Goal: Book appointment/travel/reservation

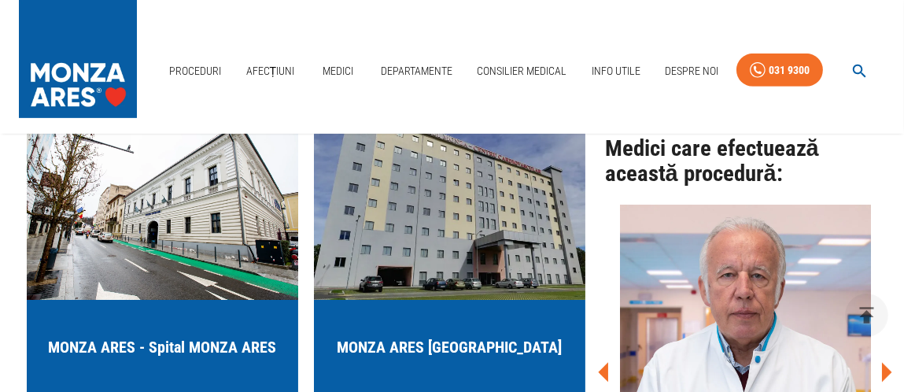
click at [185, 253] on img "button" at bounding box center [162, 205] width 271 height 189
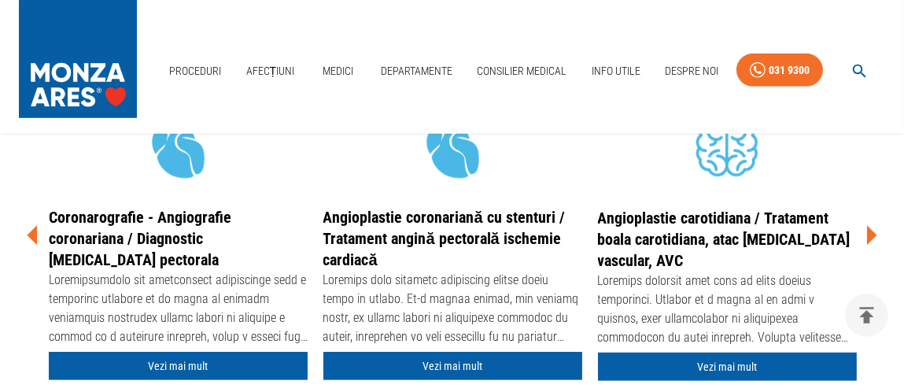
scroll to position [1809, 0]
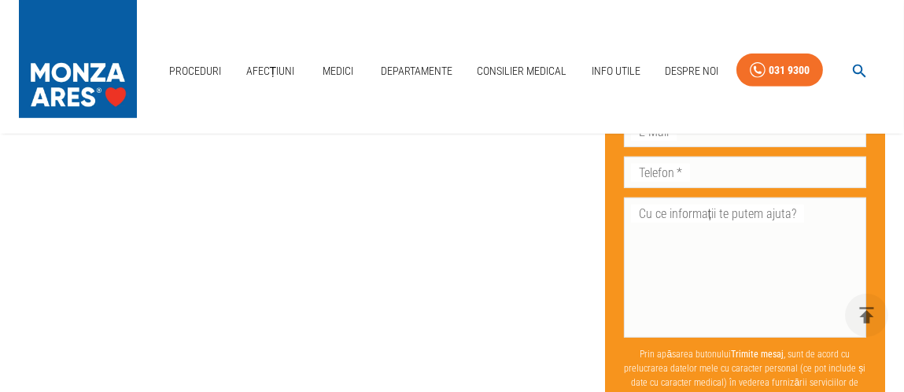
scroll to position [1258, 0]
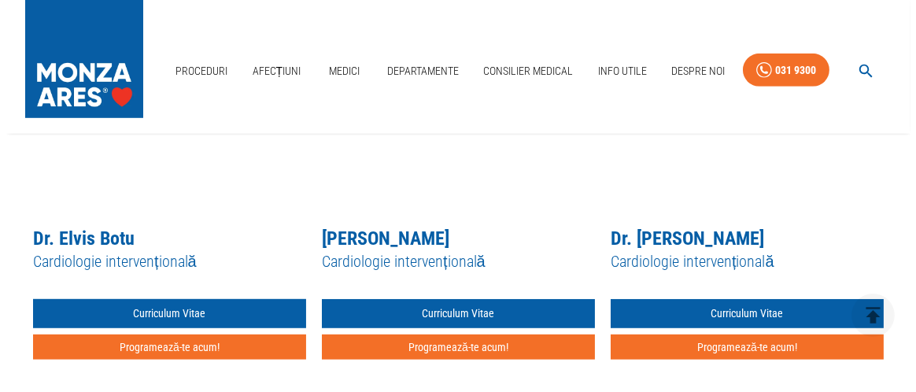
scroll to position [1809, 0]
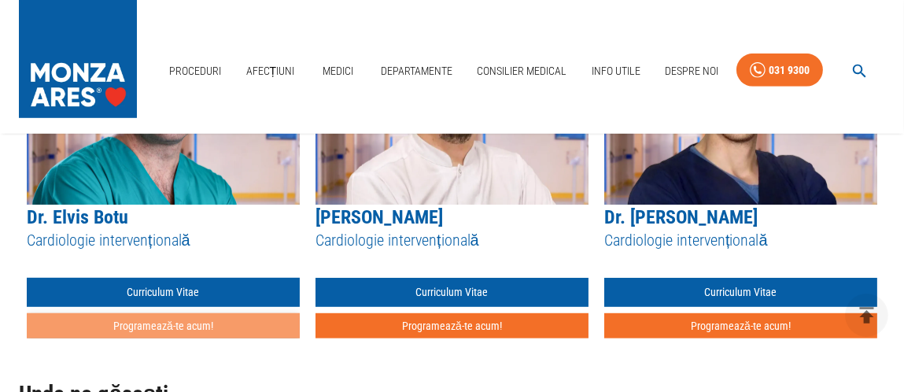
click at [199, 322] on button "Programează-te acum!" at bounding box center [163, 326] width 273 height 26
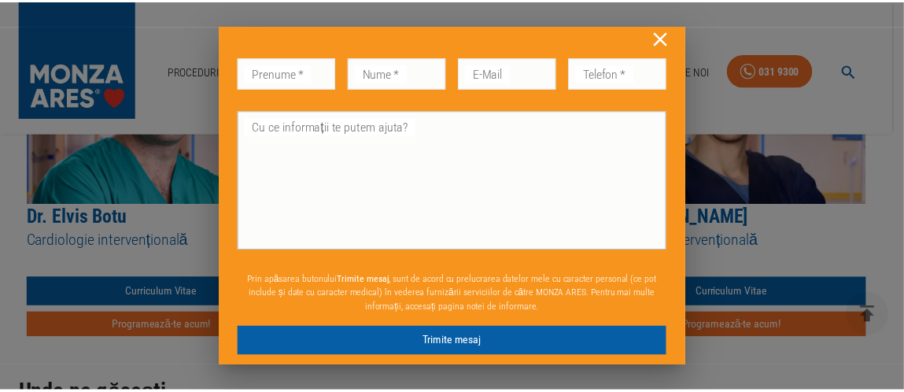
scroll to position [20, 0]
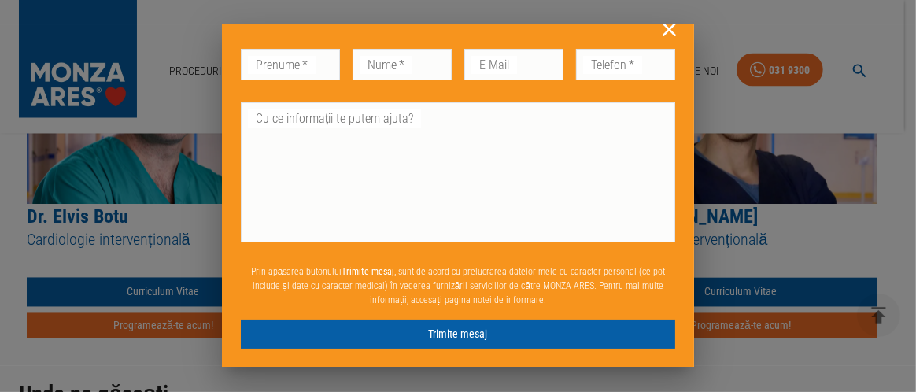
click at [850, 97] on div "Don’t fill this out if you're human: Prenume   * Prenume   * Nume   * Nume   * …" at bounding box center [458, 196] width 916 height 392
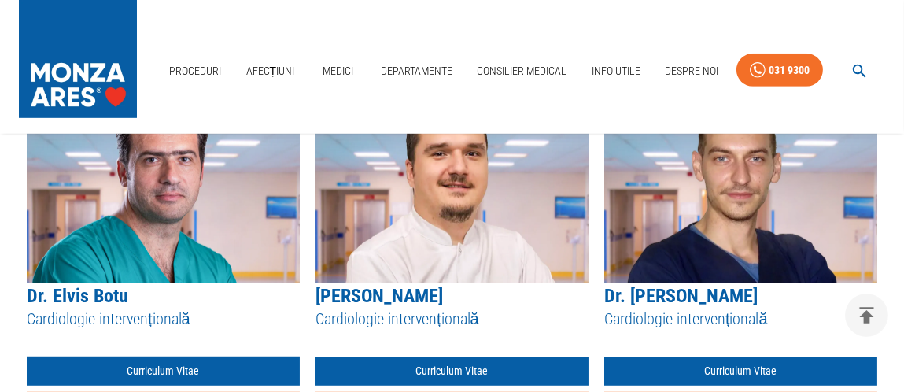
scroll to position [1887, 0]
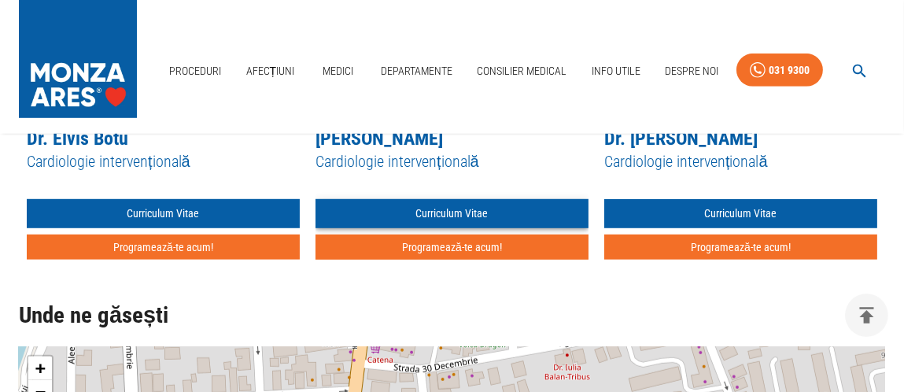
click at [448, 213] on link "Curriculum Vitae" at bounding box center [451, 213] width 273 height 29
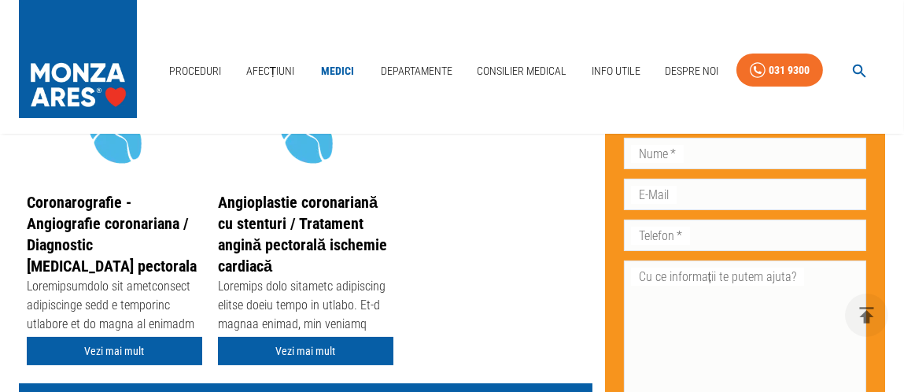
scroll to position [393, 0]
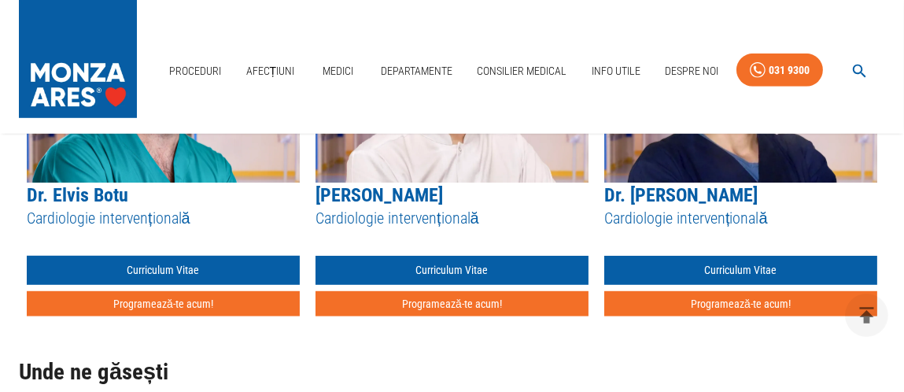
scroll to position [1809, 0]
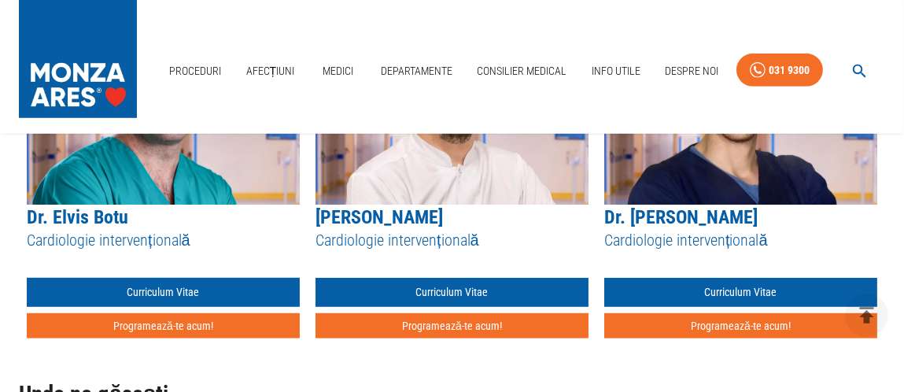
click at [109, 221] on link "Dr. Elvis Botu" at bounding box center [77, 217] width 101 height 22
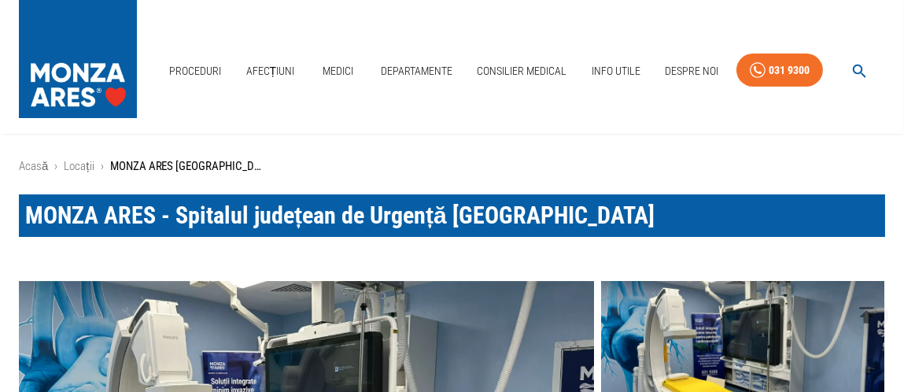
scroll to position [1809, 0]
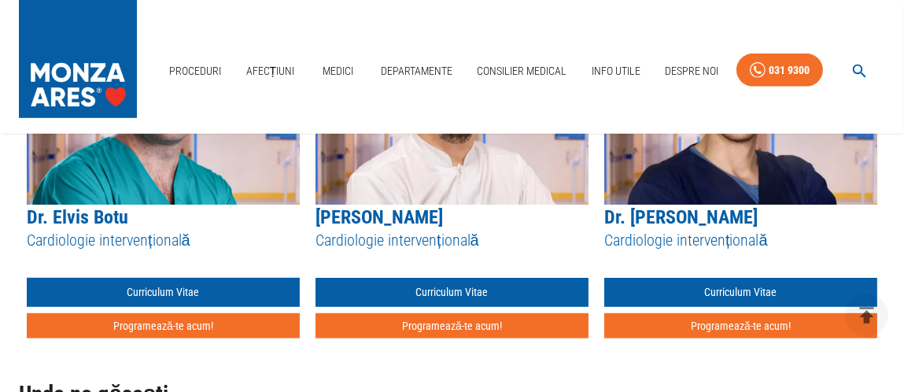
click at [697, 213] on link "Dr. [PERSON_NAME]" at bounding box center [680, 217] width 153 height 22
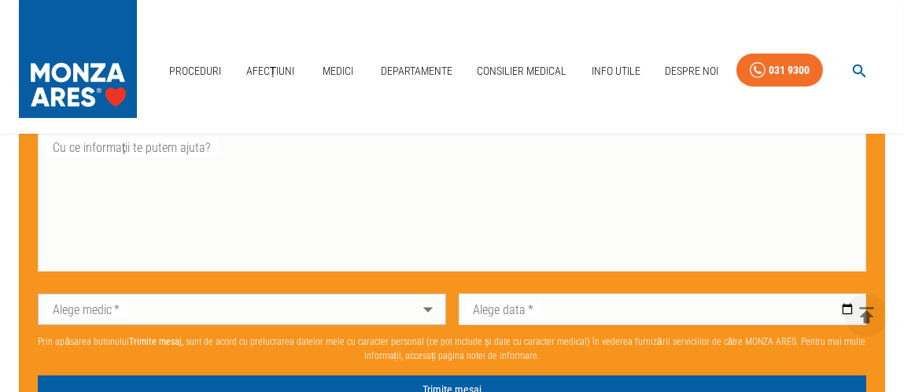
scroll to position [471, 0]
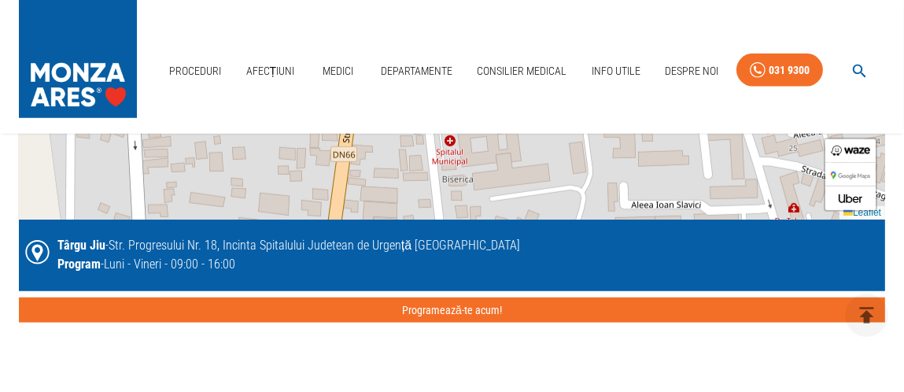
scroll to position [2440, 0]
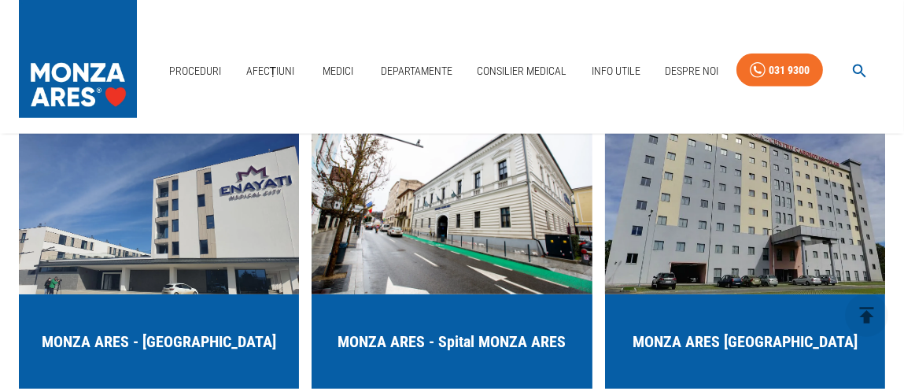
click at [497, 334] on h5 "MONZA ARES - Spital MONZA ARES" at bounding box center [452, 341] width 228 height 22
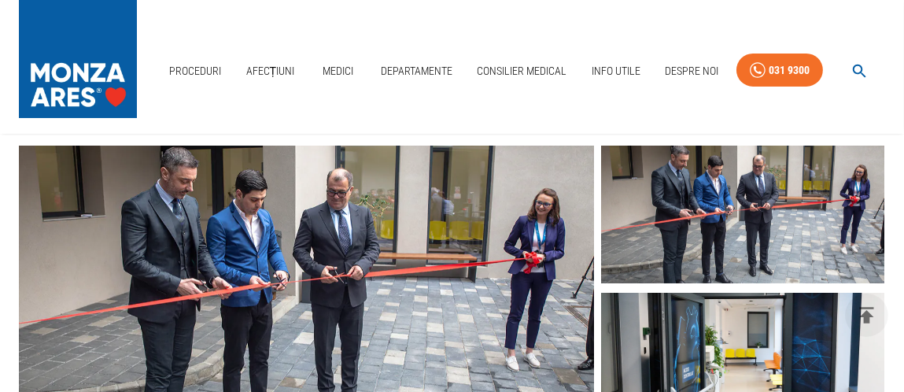
scroll to position [235, 0]
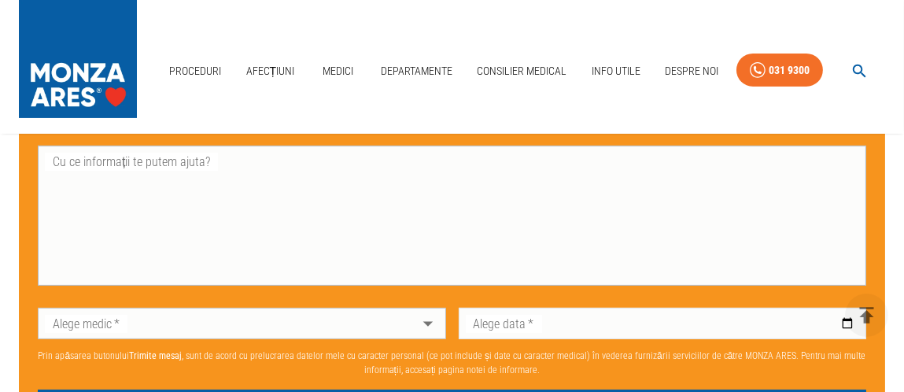
scroll to position [709, 0]
